Goal: Task Accomplishment & Management: Use online tool/utility

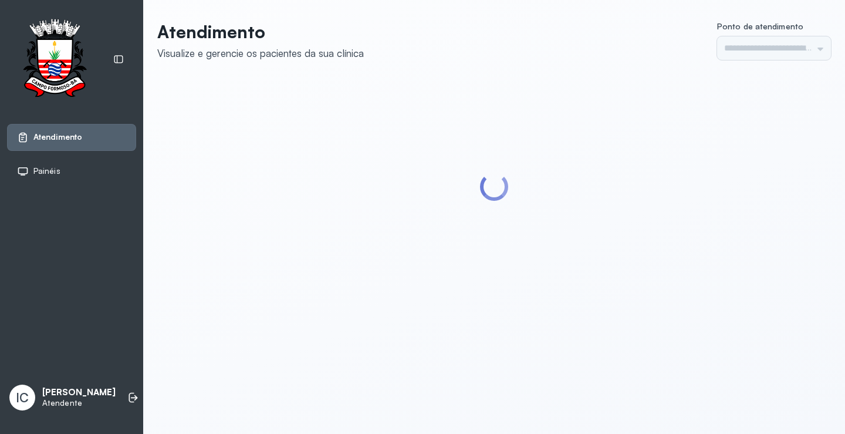
type input "*********"
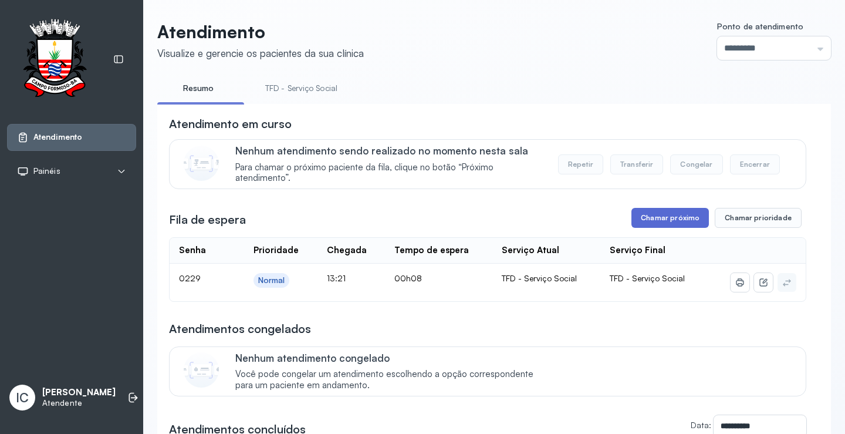
click at [649, 216] on button "Chamar próximo" at bounding box center [670, 218] width 77 height 20
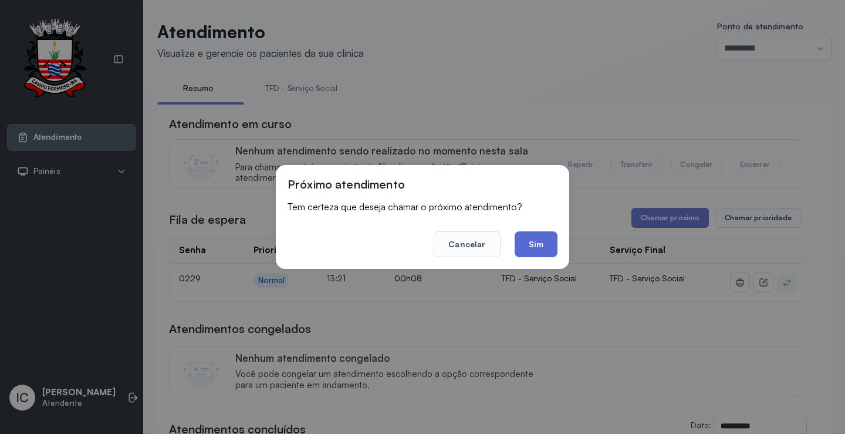
click at [535, 245] on button "Sim" at bounding box center [536, 244] width 43 height 26
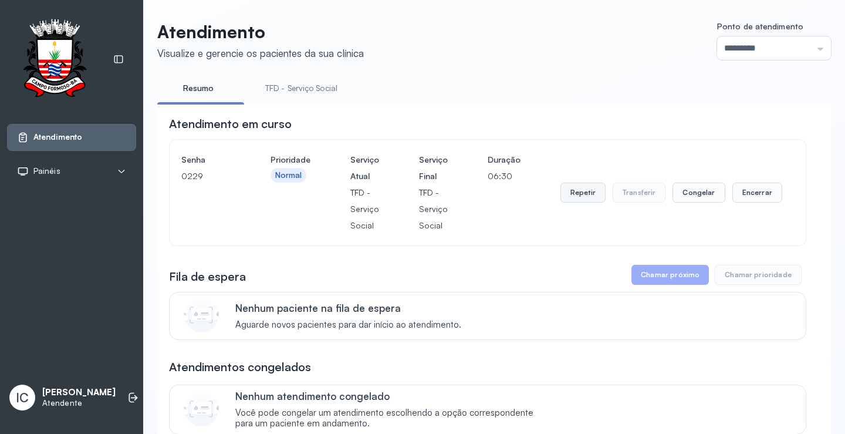
click at [585, 197] on button "Repetir" at bounding box center [583, 193] width 45 height 20
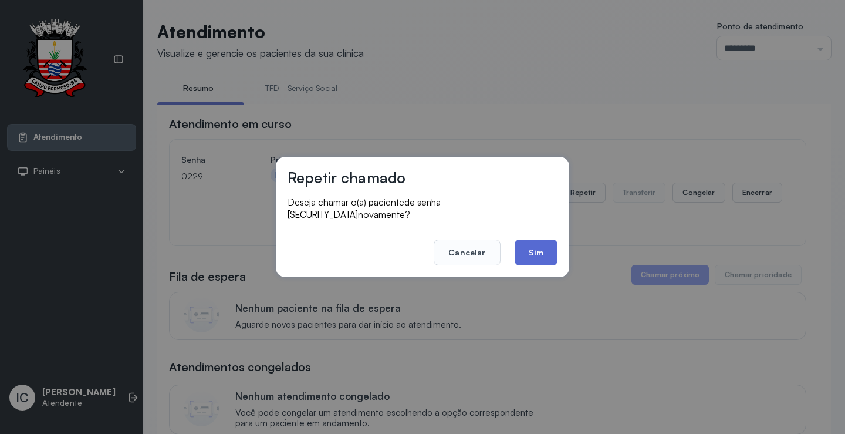
click at [535, 254] on button "Sim" at bounding box center [536, 252] width 43 height 26
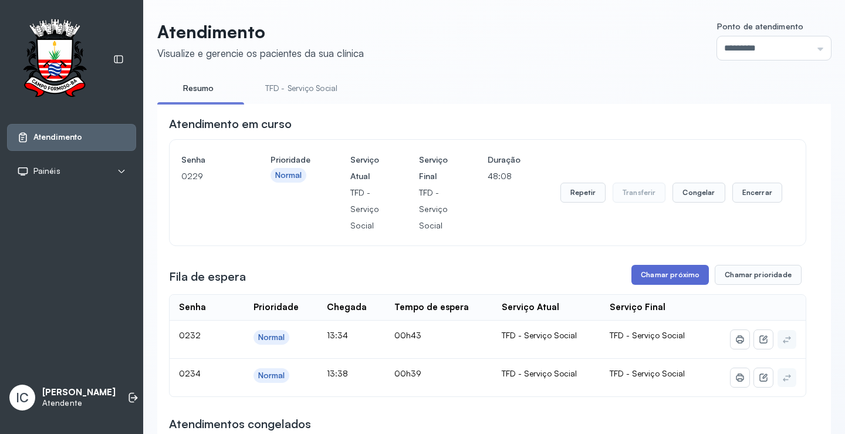
click at [664, 281] on button "Chamar próximo" at bounding box center [670, 275] width 77 height 20
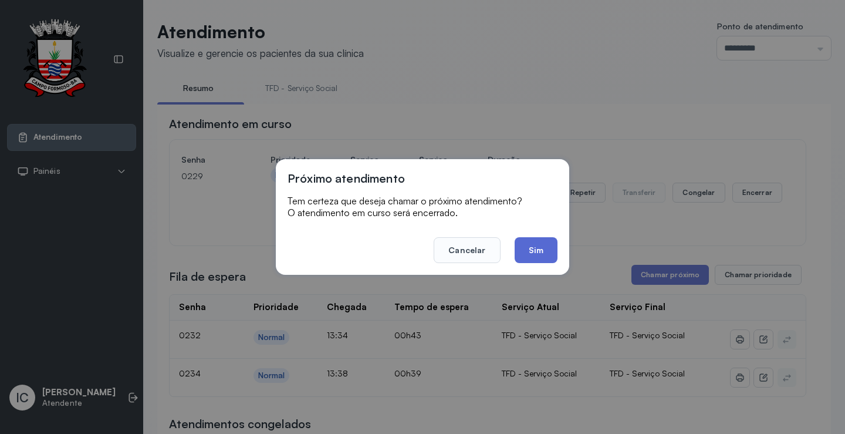
click at [521, 255] on button "Sim" at bounding box center [536, 250] width 43 height 26
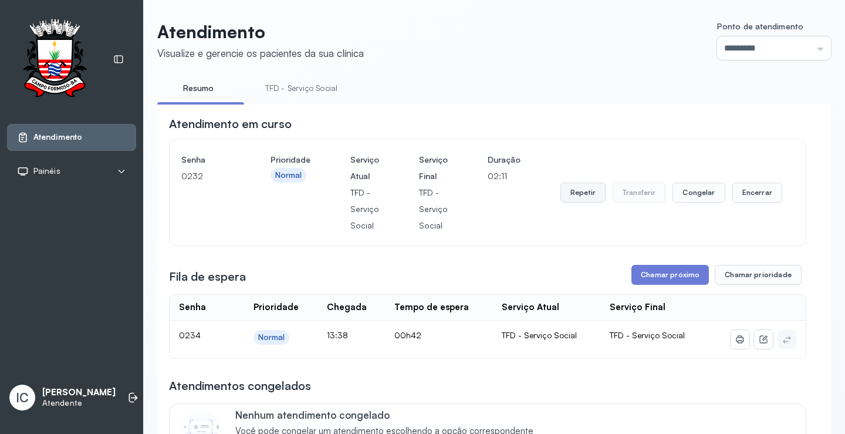
click at [583, 191] on button "Repetir" at bounding box center [583, 193] width 45 height 20
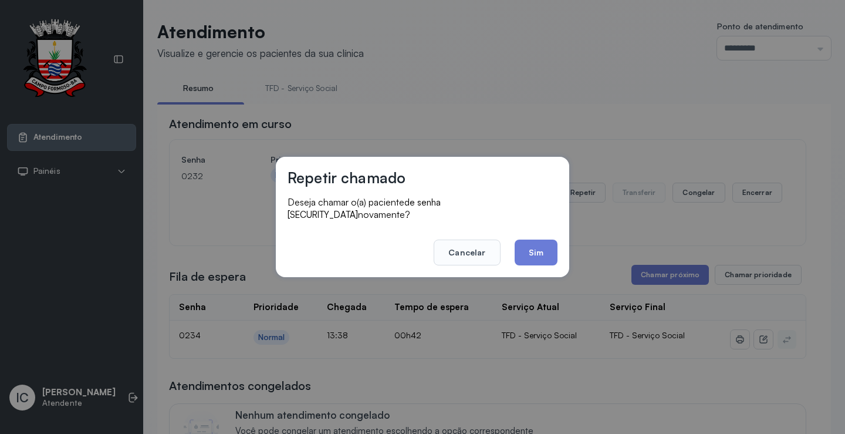
click at [547, 248] on button "Sim" at bounding box center [536, 252] width 43 height 26
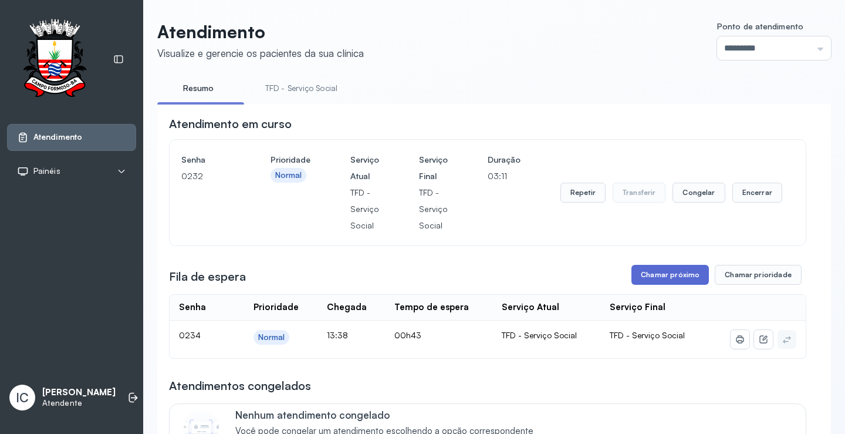
click at [657, 276] on button "Chamar próximo" at bounding box center [670, 275] width 77 height 20
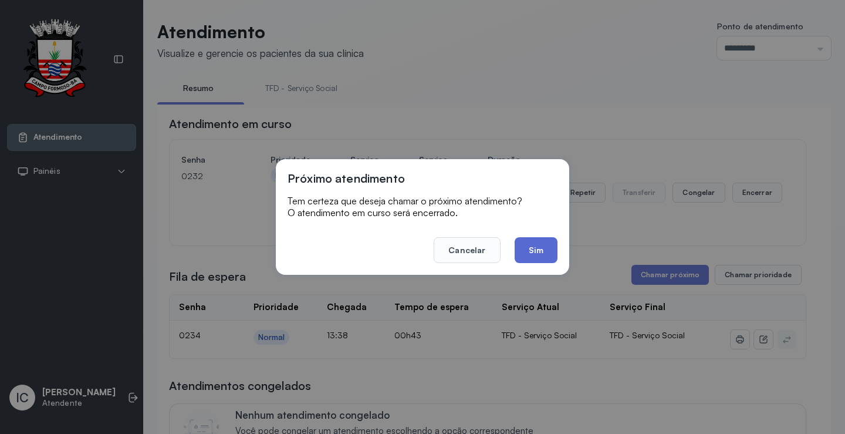
click at [555, 254] on button "Sim" at bounding box center [536, 250] width 43 height 26
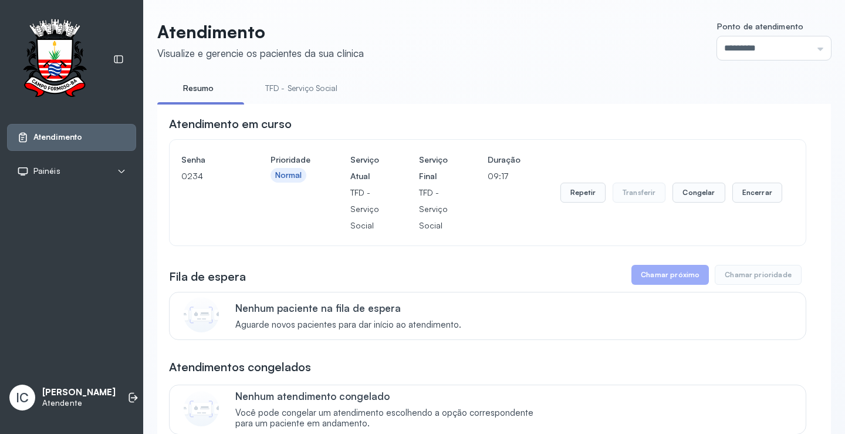
click at [684, 282] on button "Chamar próximo" at bounding box center [670, 275] width 77 height 20
